Goal: Contribute content: Contribute content

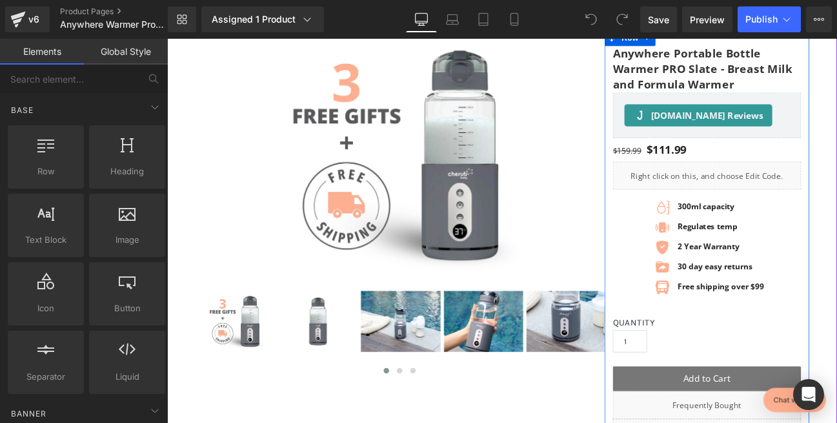
scroll to position [131, 0]
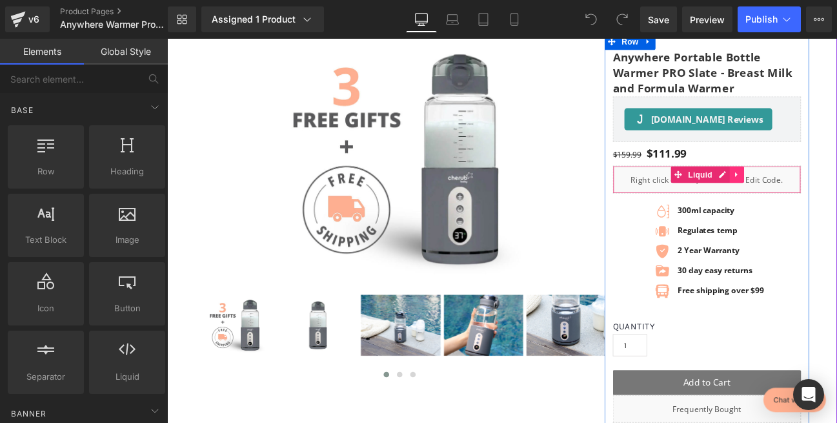
click at [829, 195] on icon at bounding box center [830, 197] width 3 height 6
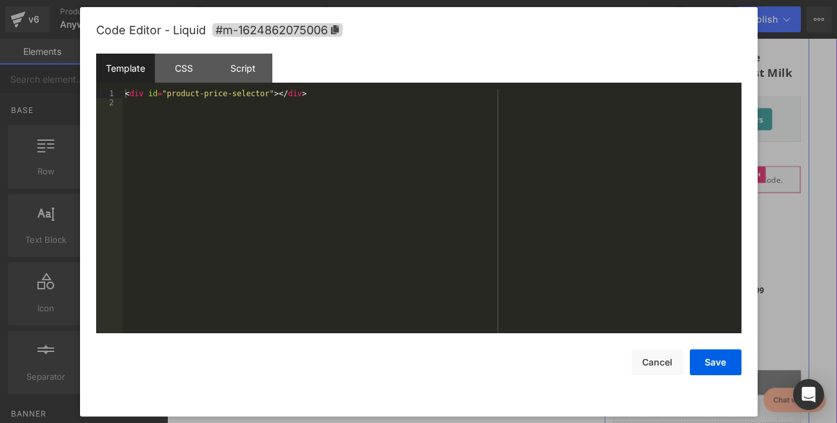
click at [790, 195] on div "Liquid" at bounding box center [795, 202] width 219 height 32
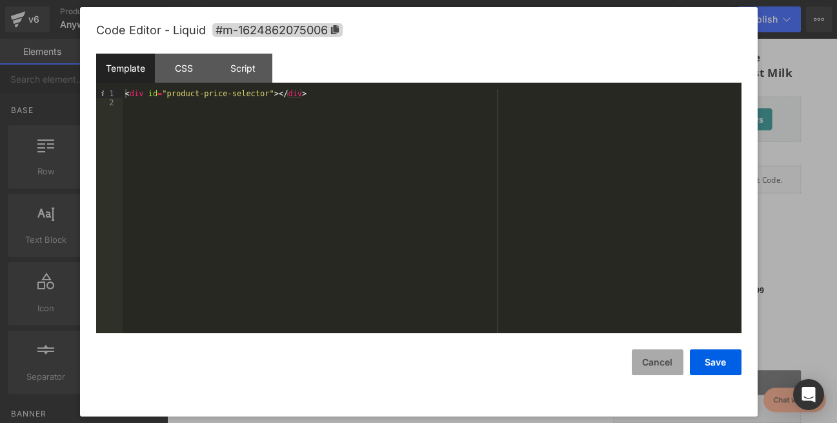
click at [665, 358] on button "Cancel" at bounding box center [658, 362] width 52 height 26
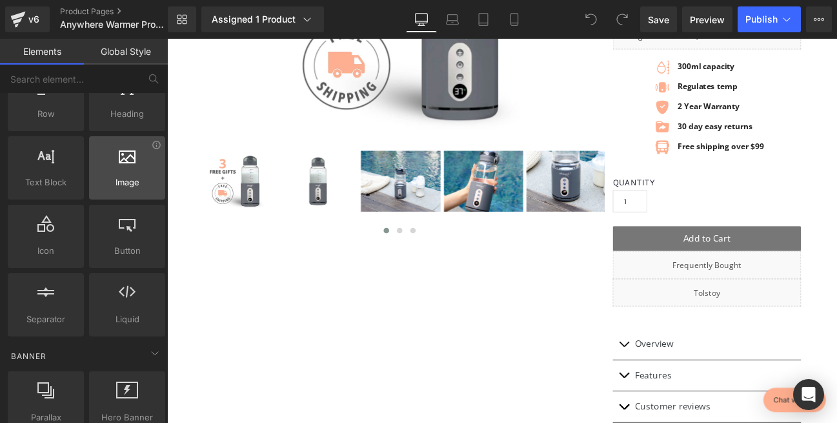
scroll to position [49, 0]
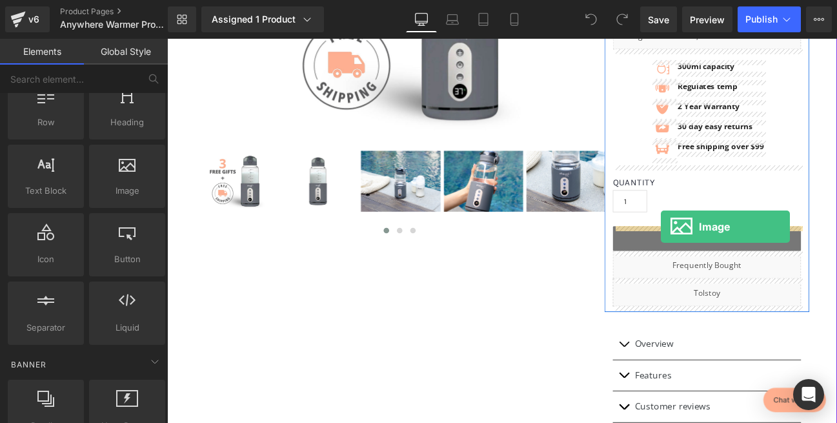
drag, startPoint x: 288, startPoint y: 223, endPoint x: 743, endPoint y: 257, distance: 455.5
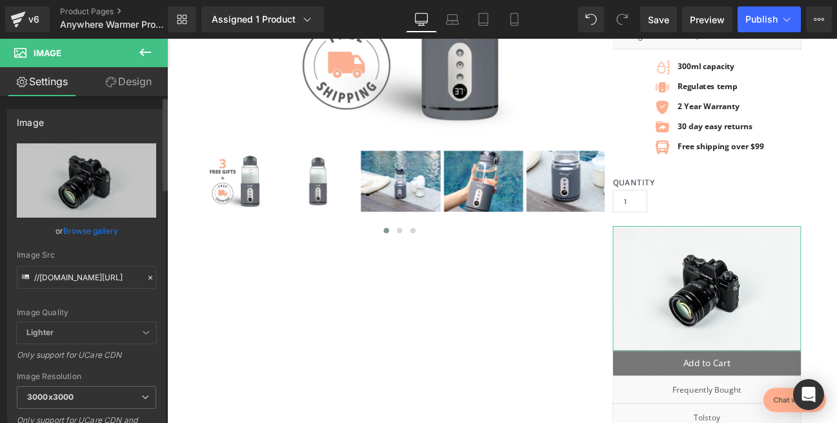
click at [95, 230] on link "Browse gallery" at bounding box center [90, 230] width 55 height 23
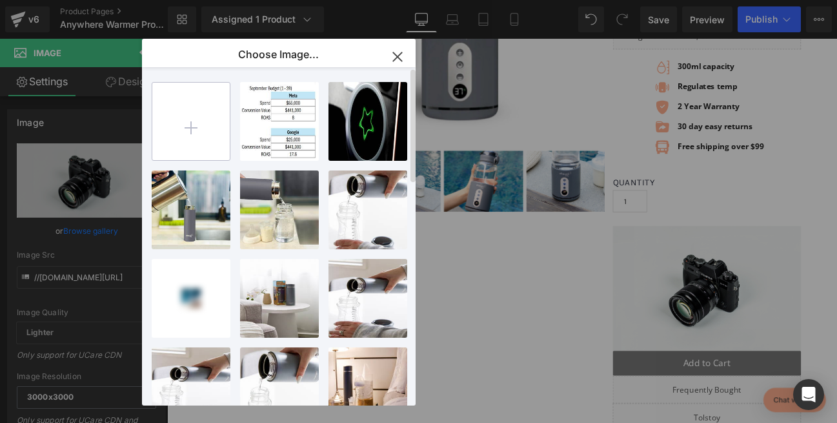
click at [198, 125] on input "file" at bounding box center [190, 121] width 77 height 77
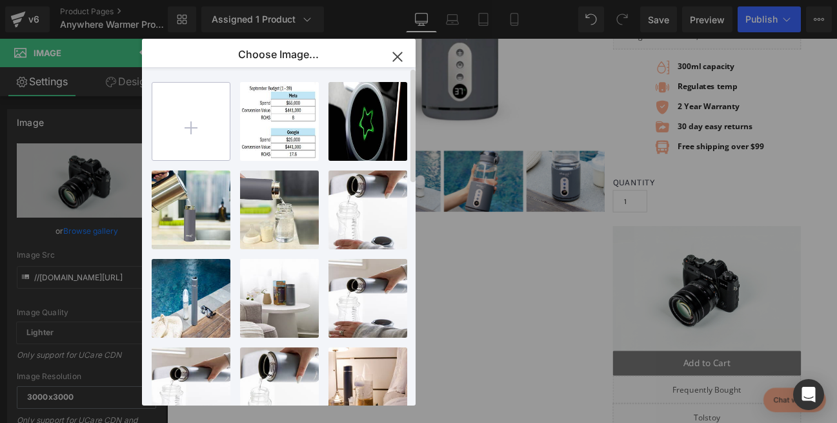
type input "C:\fakepath\Cherub Baby - Master File.png"
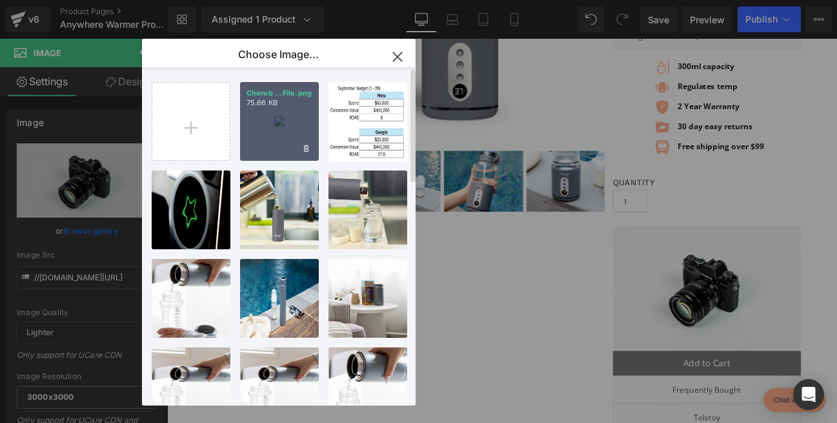
click at [283, 121] on div "Cherub ...File.png 75.66 KB" at bounding box center [279, 121] width 79 height 79
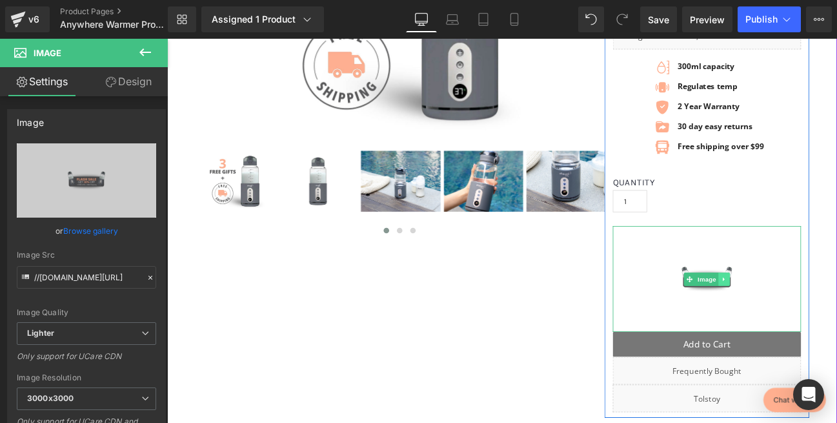
click at [814, 322] on icon at bounding box center [816, 319] width 7 height 8
click at [780, 319] on link "Image" at bounding box center [789, 318] width 40 height 15
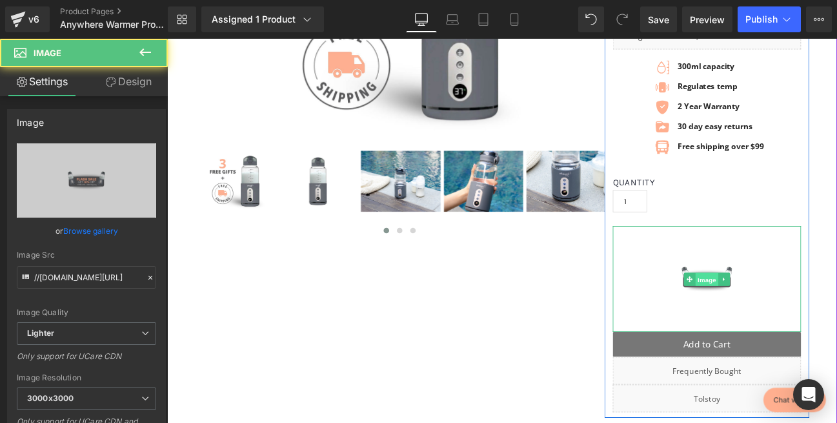
click at [799, 322] on span "Image" at bounding box center [796, 319] width 27 height 15
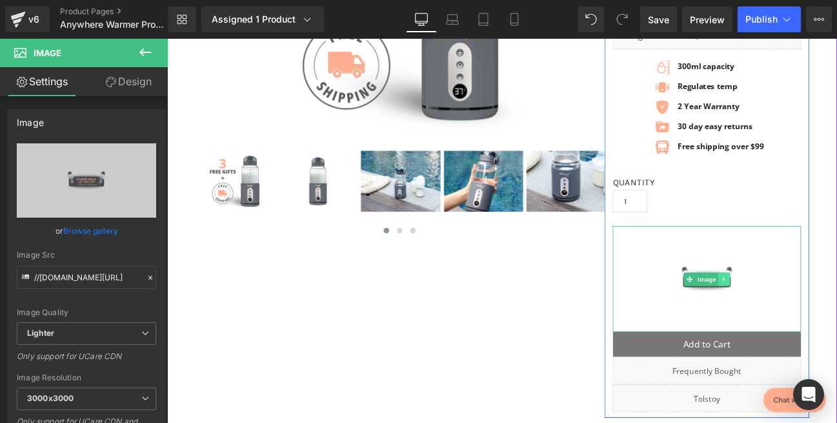
click at [817, 322] on icon at bounding box center [816, 319] width 7 height 8
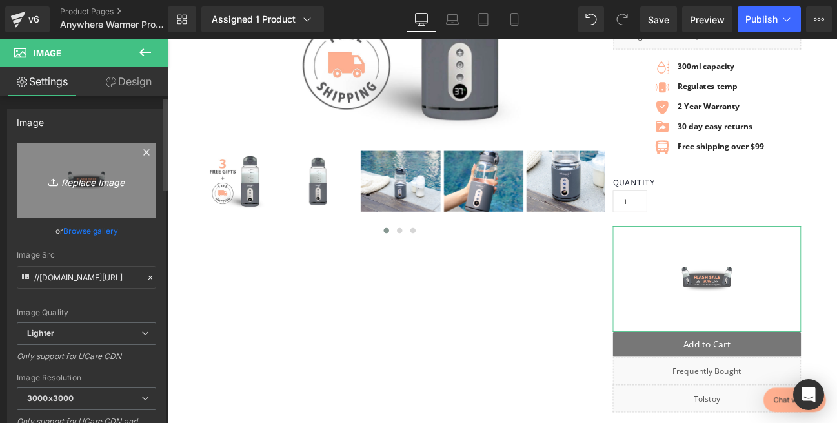
click at [90, 197] on link "Replace Image" at bounding box center [86, 180] width 139 height 74
type input "C:\fakepath\Portable Bottle Warmer.png"
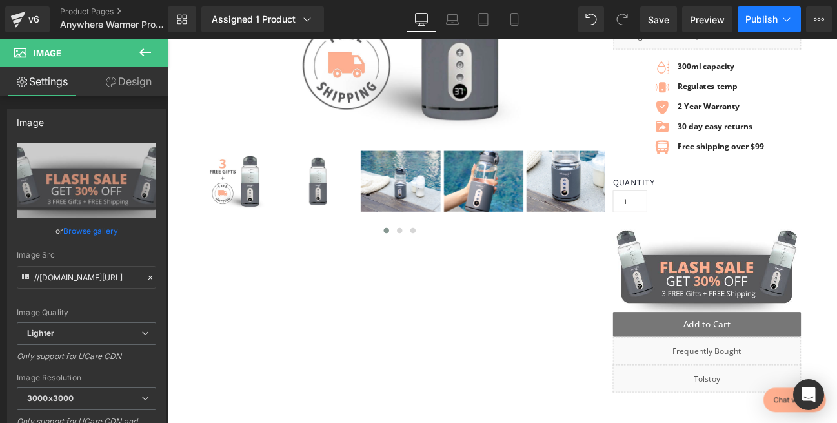
click at [762, 20] on span "Publish" at bounding box center [761, 19] width 32 height 10
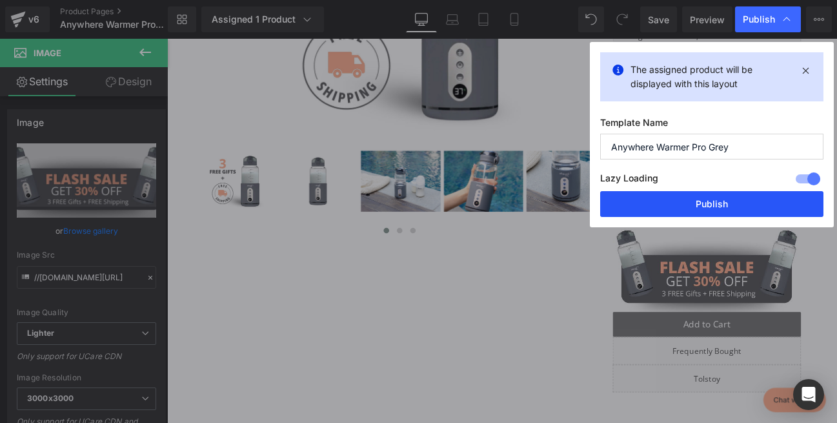
click at [688, 201] on button "Publish" at bounding box center [711, 204] width 223 height 26
